Goal: Transaction & Acquisition: Book appointment/travel/reservation

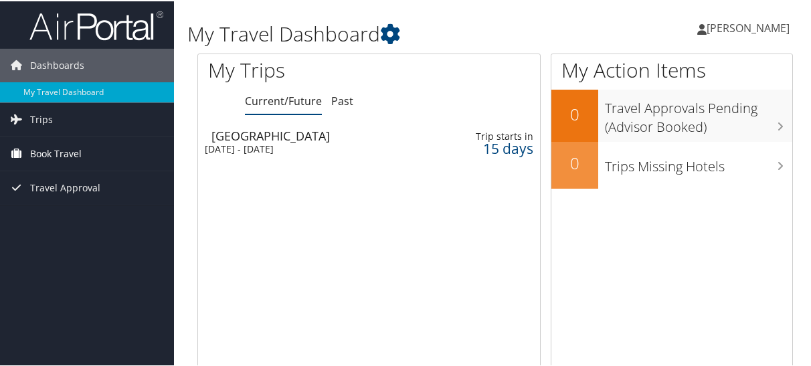
click at [44, 151] on span "Book Travel" at bounding box center [56, 152] width 52 height 33
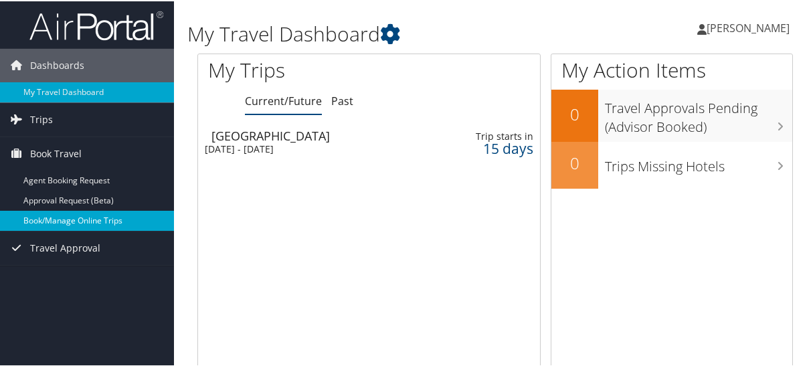
click at [52, 216] on link "Book/Manage Online Trips" at bounding box center [87, 220] width 174 height 20
